Goal: Task Accomplishment & Management: Use online tool/utility

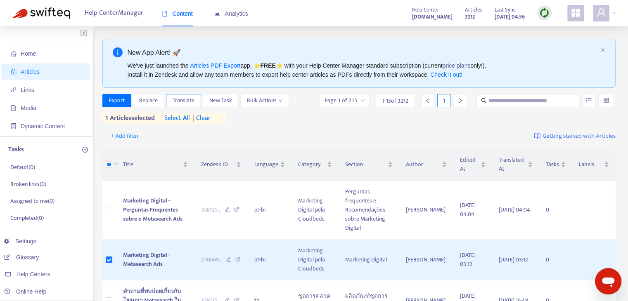
click at [190, 97] on span "Translate" at bounding box center [184, 100] width 22 height 9
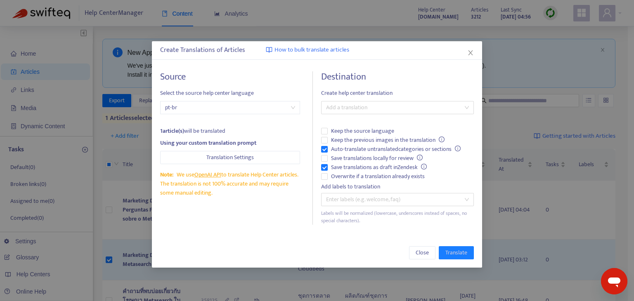
click at [231, 108] on span "pt-br" at bounding box center [230, 108] width 130 height 12
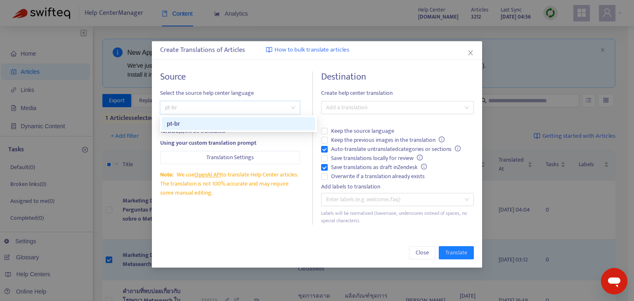
click at [294, 89] on span "Select the source help center language" at bounding box center [230, 93] width 140 height 9
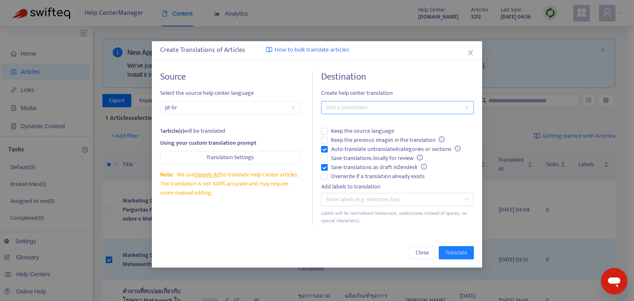
click at [379, 104] on div at bounding box center [393, 108] width 140 height 10
drag, startPoint x: 250, startPoint y: 104, endPoint x: 256, endPoint y: 105, distance: 6.2
click at [251, 104] on span "pt-br" at bounding box center [230, 108] width 130 height 12
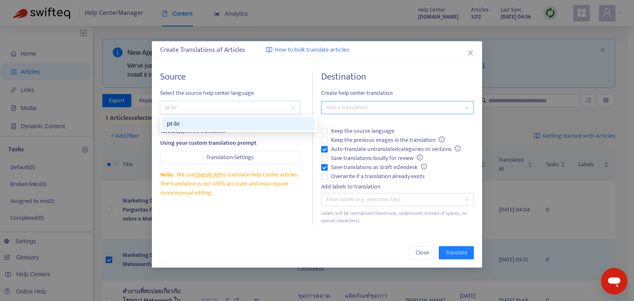
click at [372, 111] on div at bounding box center [393, 108] width 140 height 10
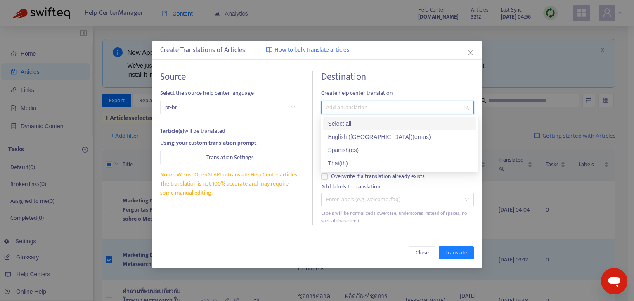
click at [412, 82] on h4 "Destination" at bounding box center [397, 76] width 153 height 11
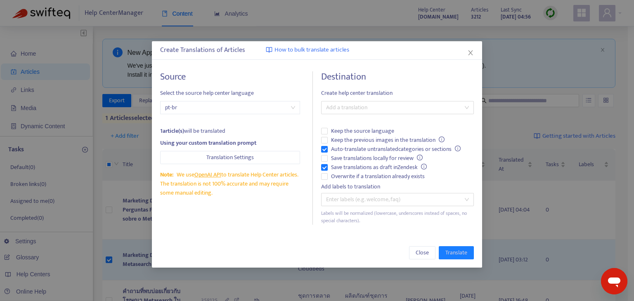
click at [462, 52] on div "Create Translations of Articles How to bulk translate articles" at bounding box center [317, 50] width 314 height 10
click at [474, 53] on icon "close" at bounding box center [470, 53] width 7 height 7
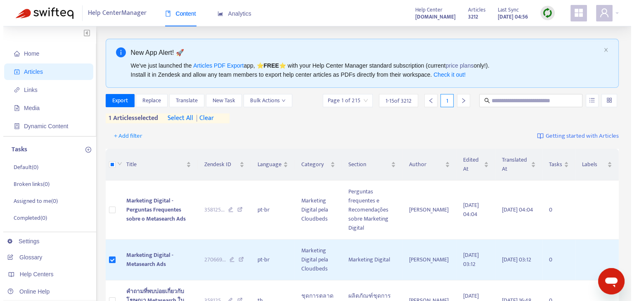
scroll to position [83, 0]
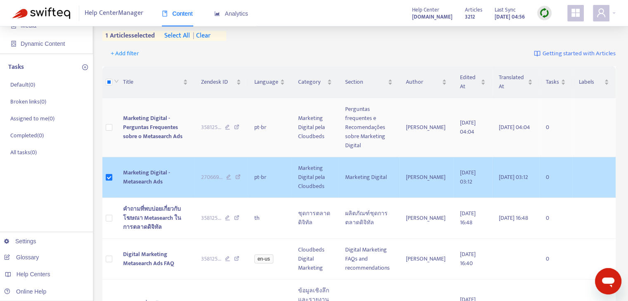
click at [154, 180] on span "Marketing Digital - Metasearch Ads" at bounding box center [146, 177] width 47 height 19
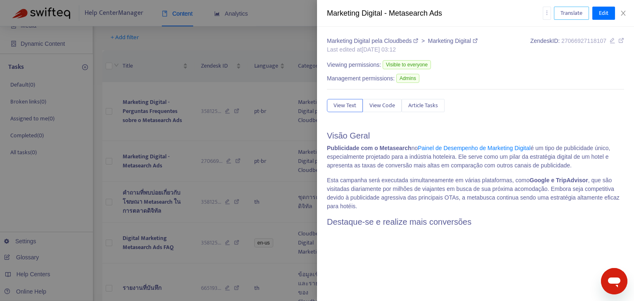
click at [577, 16] on span "Translate" at bounding box center [572, 13] width 22 height 9
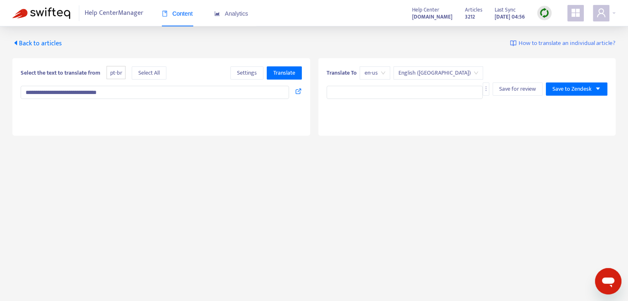
type input "**********"
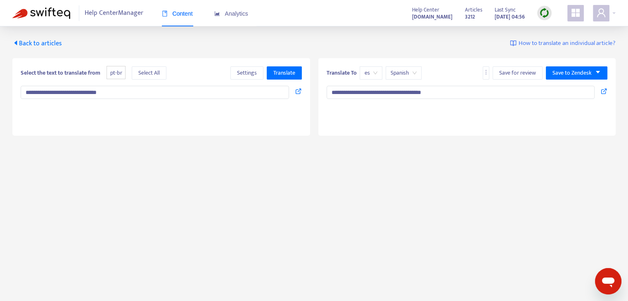
type textarea "**********"
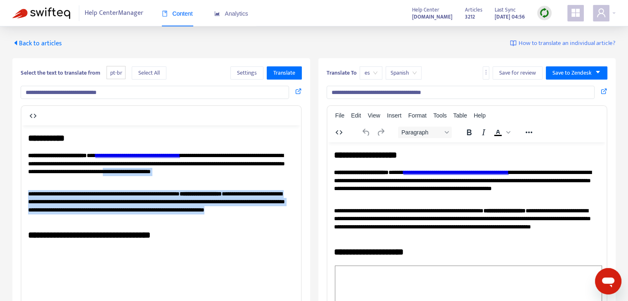
drag, startPoint x: 215, startPoint y: 217, endPoint x: 47, endPoint y: 177, distance: 172.8
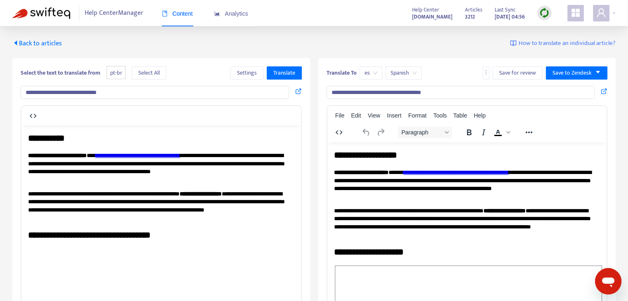
drag, startPoint x: 133, startPoint y: 166, endPoint x: 142, endPoint y: 166, distance: 9.5
click at [133, 166] on p "**********" at bounding box center [158, 168] width 260 height 32
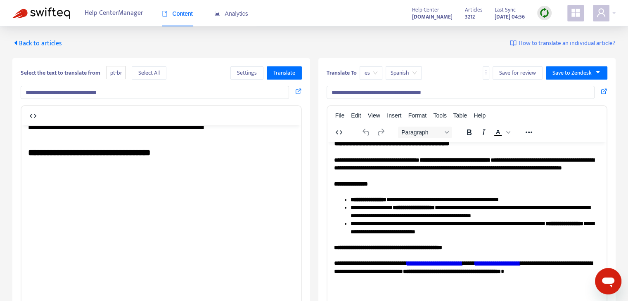
scroll to position [165, 0]
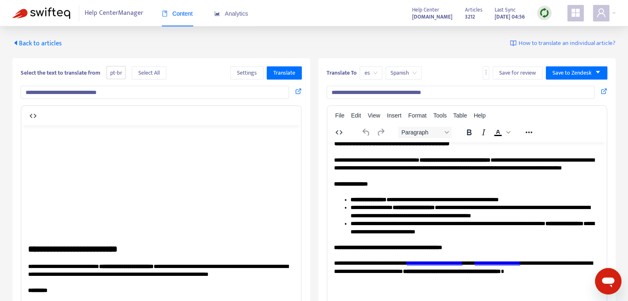
click at [25, 41] on span "Back to articles" at bounding box center [37, 43] width 50 height 11
